Goal: Find contact information: Find contact information

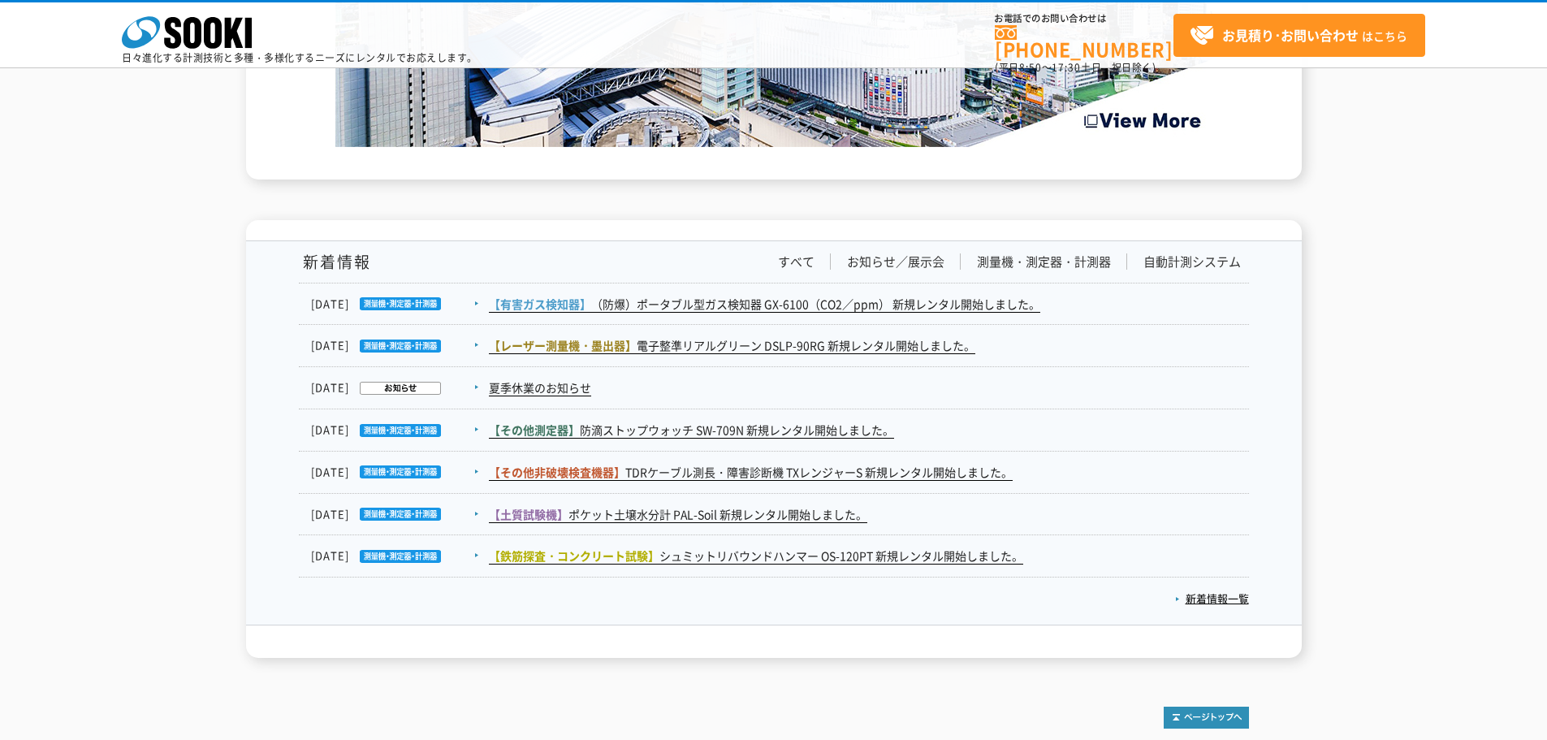
scroll to position [2665, 0]
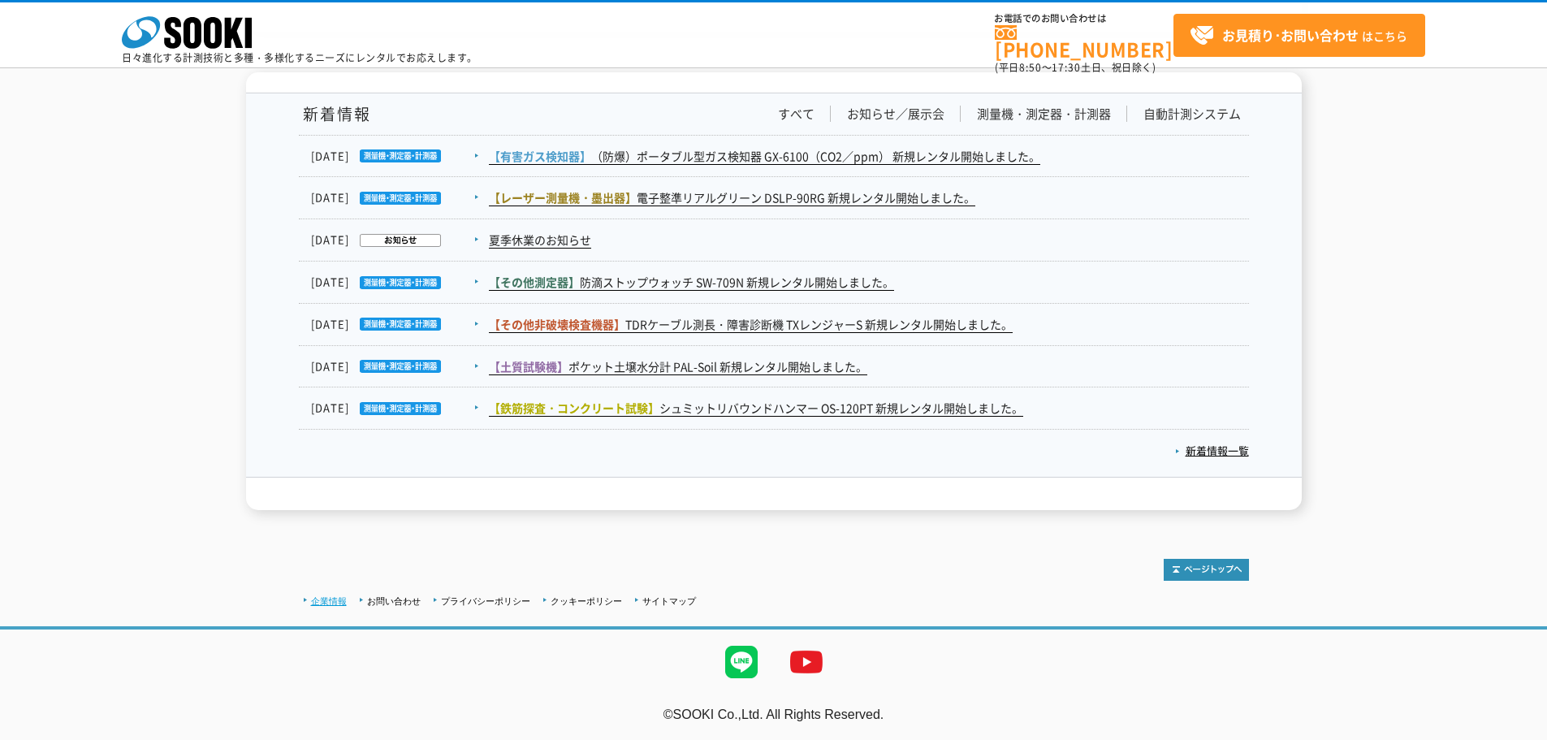
click at [329, 598] on link "企業情報" at bounding box center [329, 601] width 36 height 10
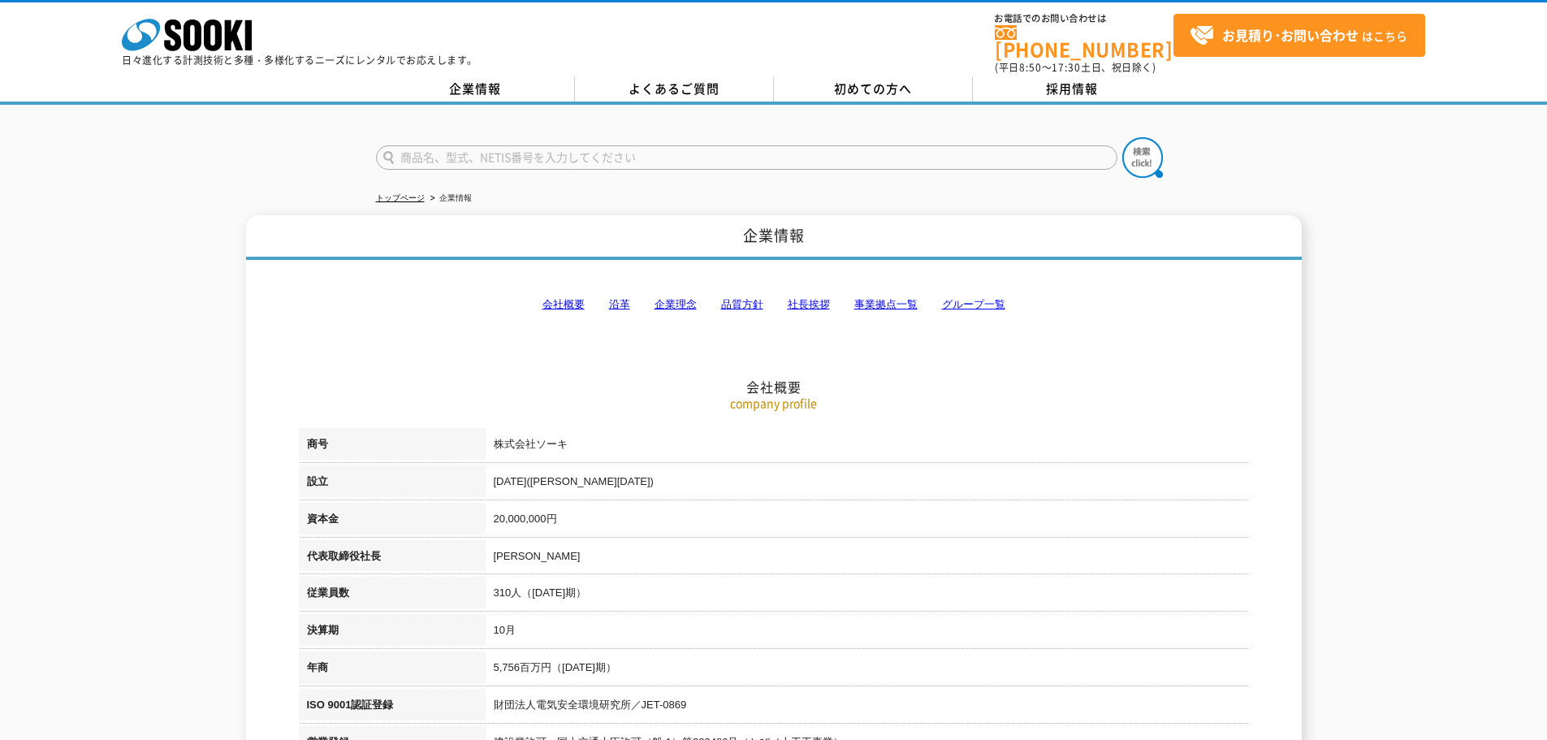
click at [871, 298] on link "事業拠点一覧" at bounding box center [885, 304] width 63 height 12
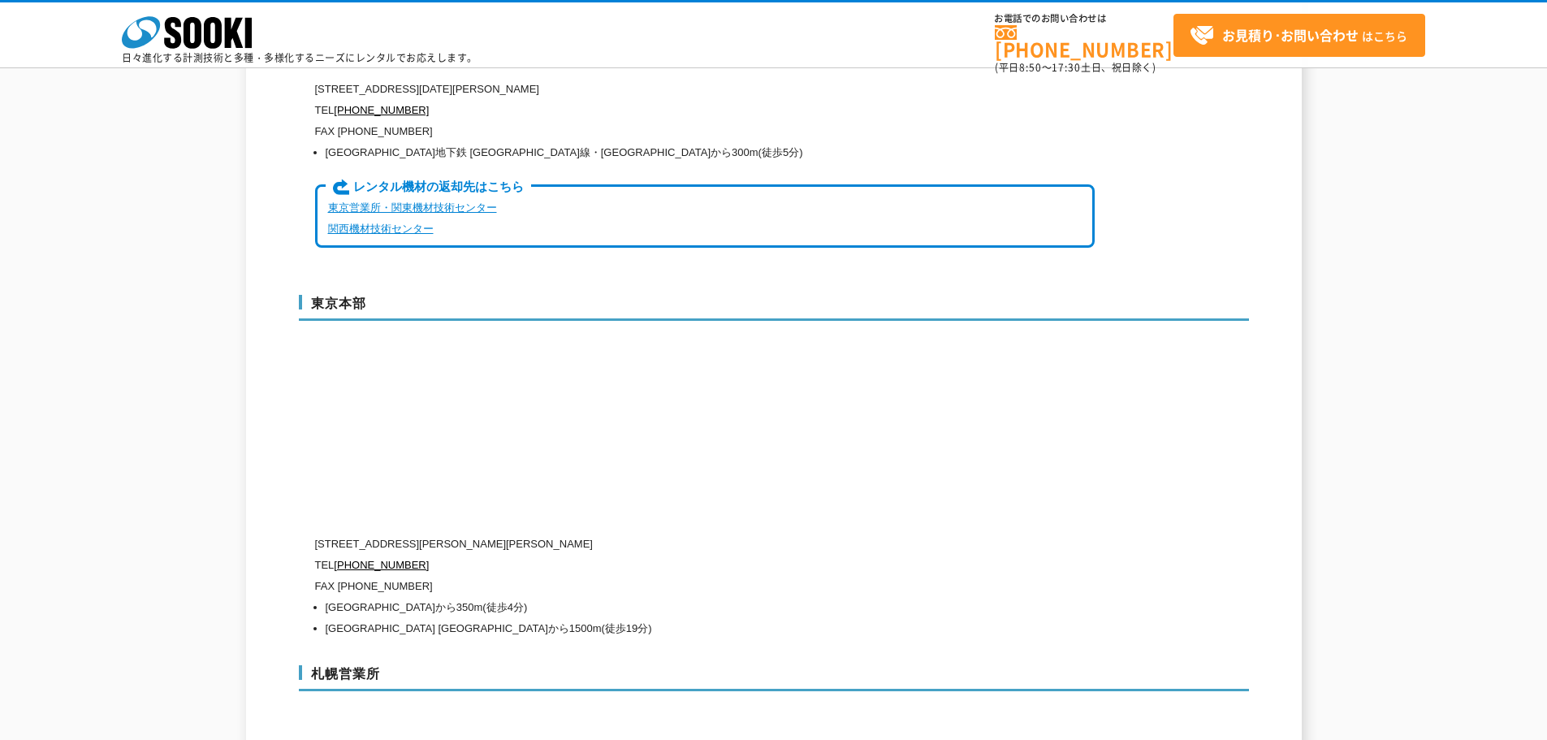
scroll to position [3886, 0]
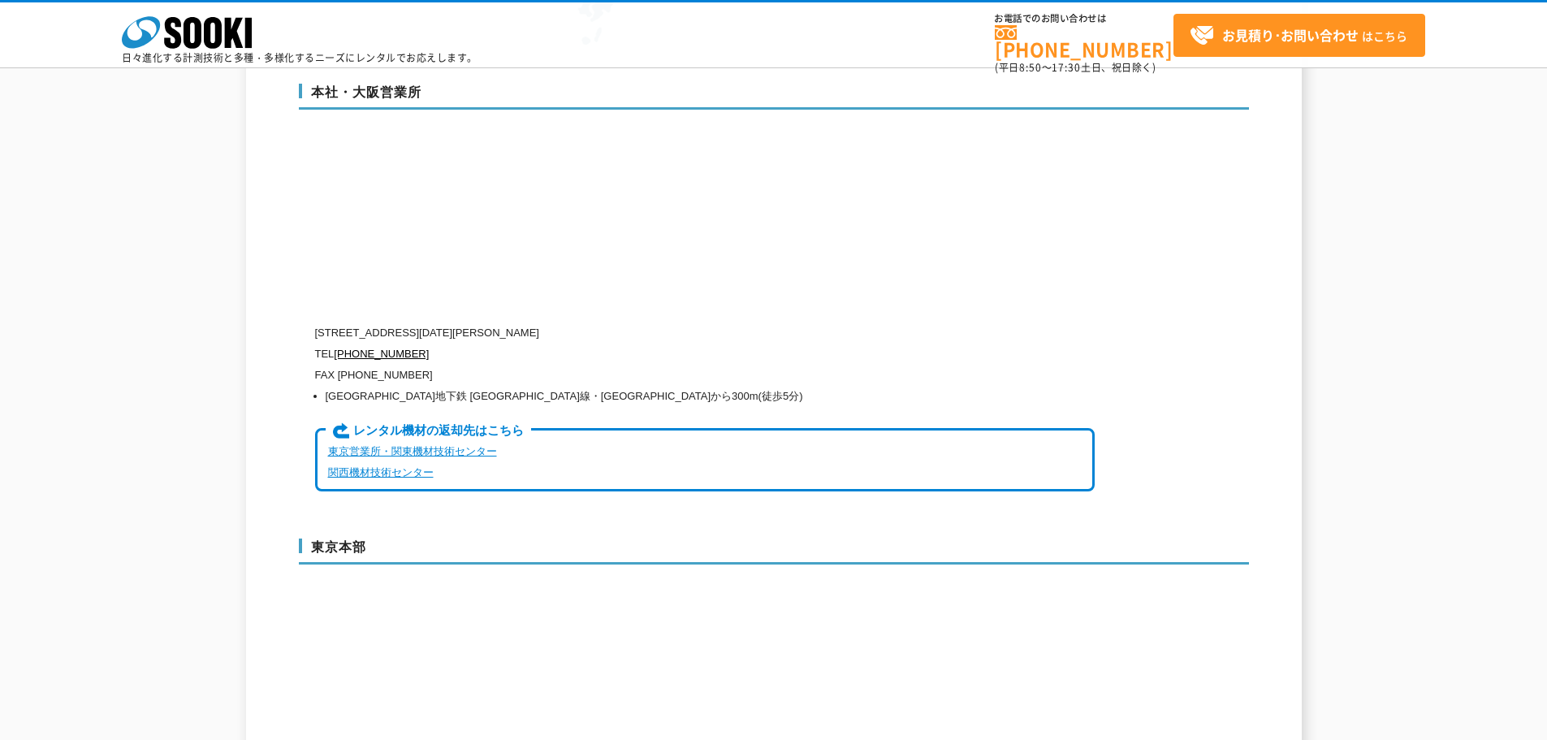
click at [416, 445] on link "東京営業所・関東機材技術センター" at bounding box center [412, 451] width 169 height 12
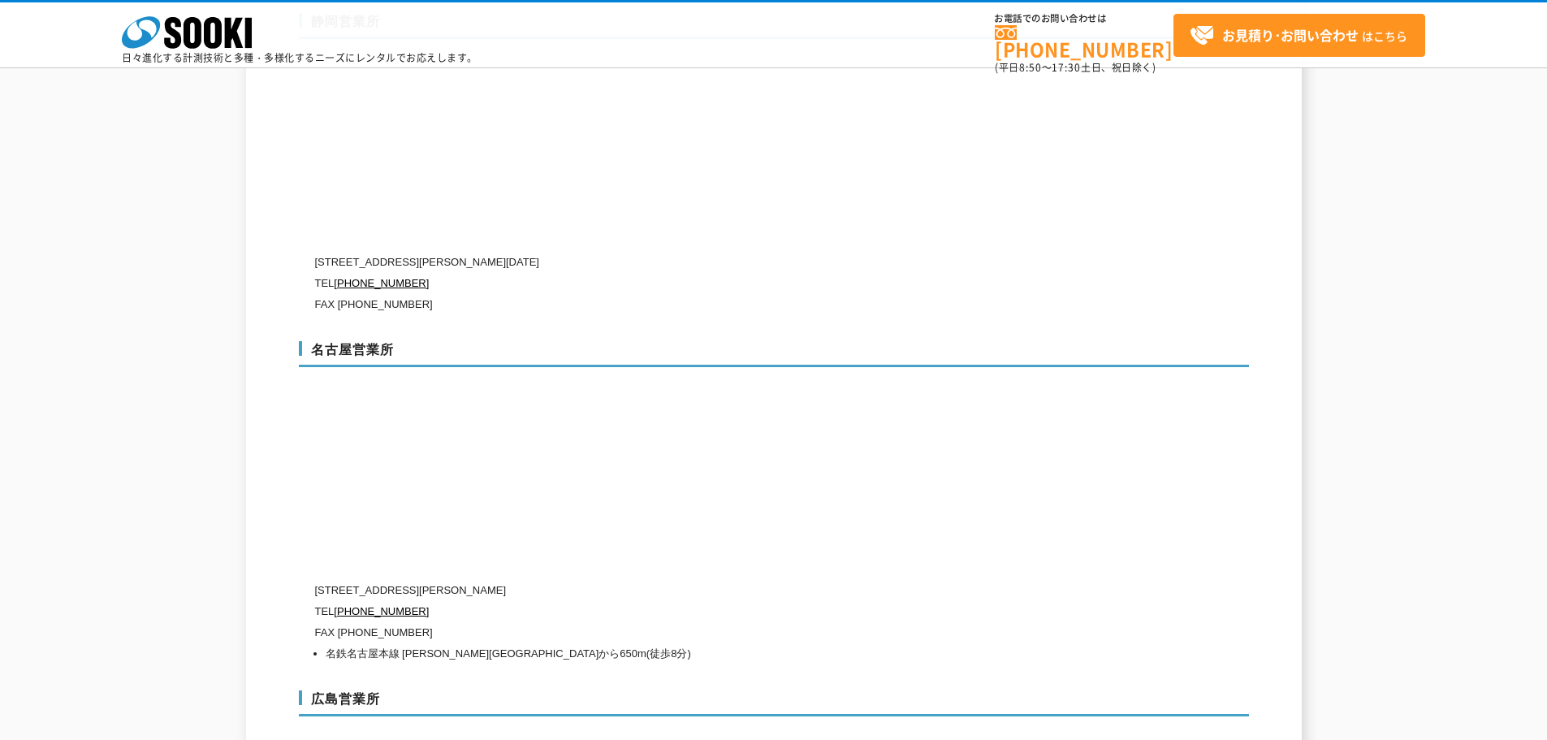
scroll to position [5723, 0]
